Goal: Information Seeking & Learning: Learn about a topic

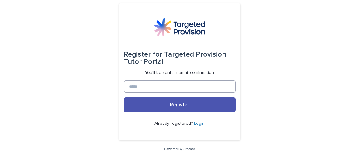
click at [151, 86] on input at bounding box center [180, 86] width 112 height 12
type input "**********"
click at [124, 97] on button "Register" at bounding box center [180, 104] width 112 height 15
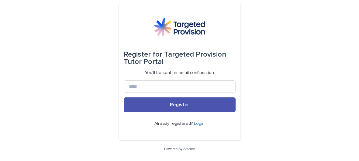
click at [196, 122] on link "Login" at bounding box center [199, 123] width 11 height 4
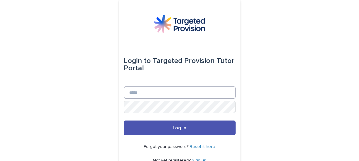
type input "**********"
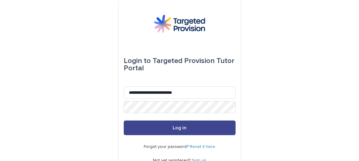
click at [164, 124] on button "Log in" at bounding box center [180, 127] width 112 height 15
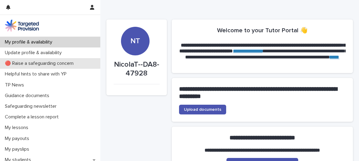
click at [60, 62] on p "🔴 Raise a safeguarding concern" at bounding box center [40, 63] width 76 height 6
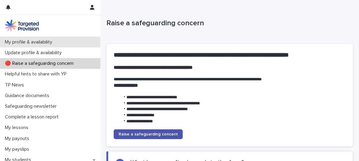
click at [58, 43] on div "My profile & availability" at bounding box center [50, 42] width 100 height 11
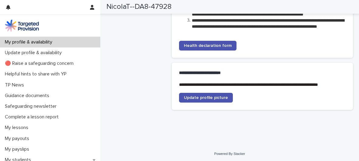
scroll to position [1220, 0]
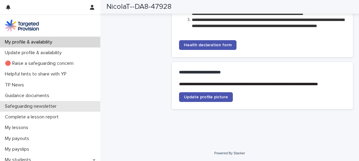
click at [47, 104] on p "Safeguarding newsletter" at bounding box center [31, 106] width 59 height 6
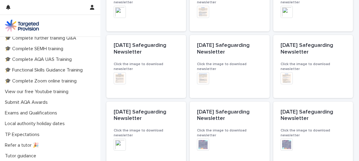
scroll to position [186, 0]
